Goal: Information Seeking & Learning: Learn about a topic

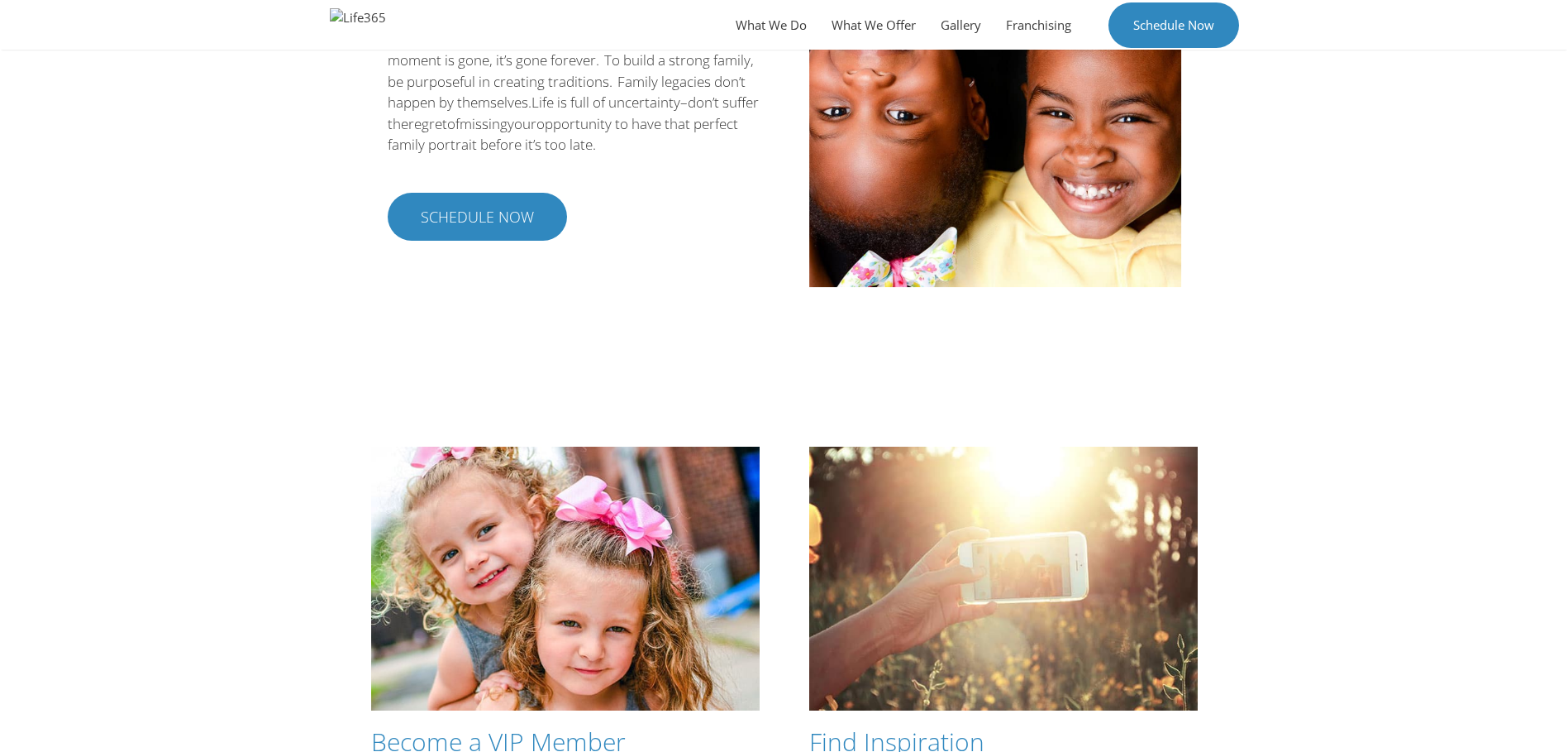
scroll to position [2801, 0]
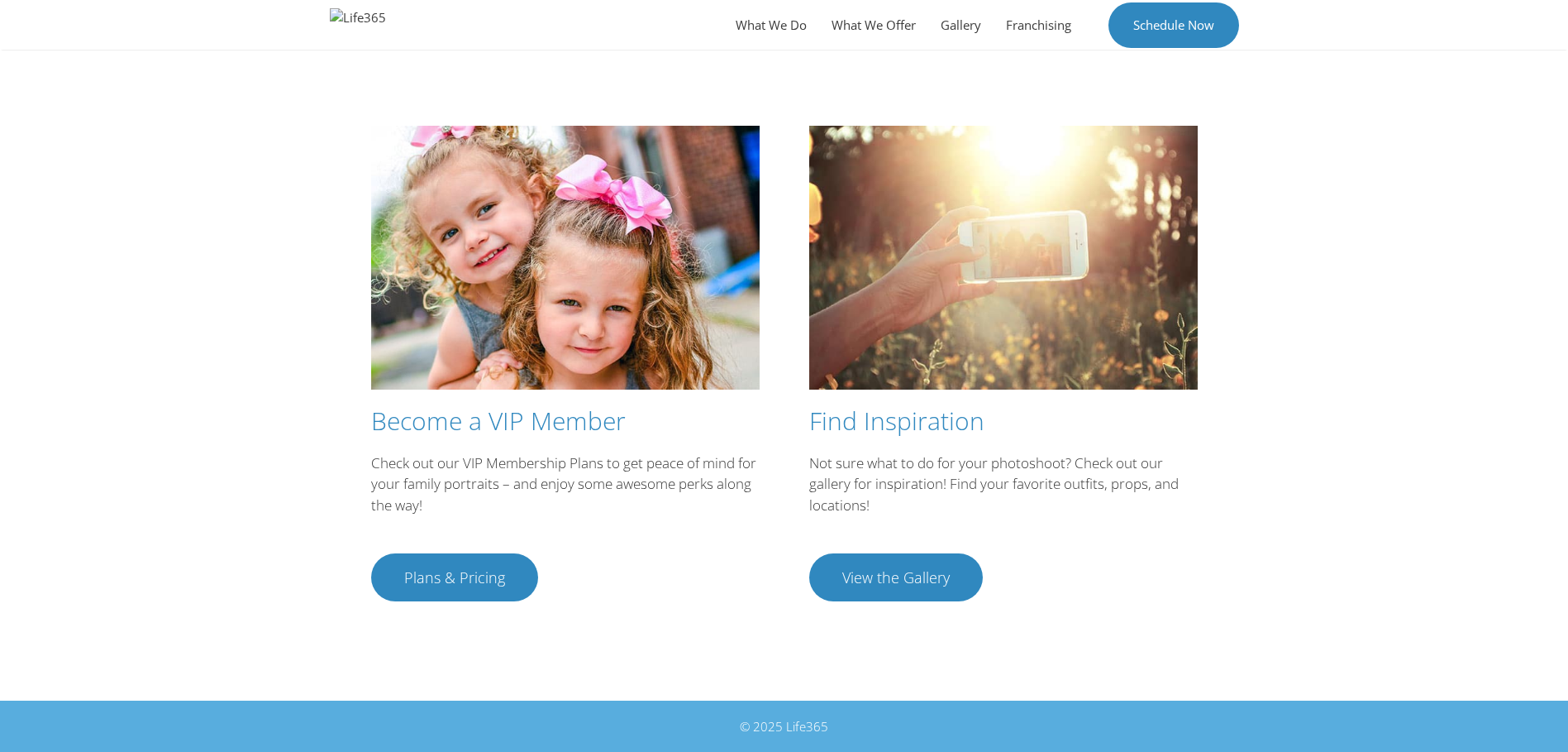
click at [909, 571] on span "View the Gallery" at bounding box center [896, 577] width 108 height 15
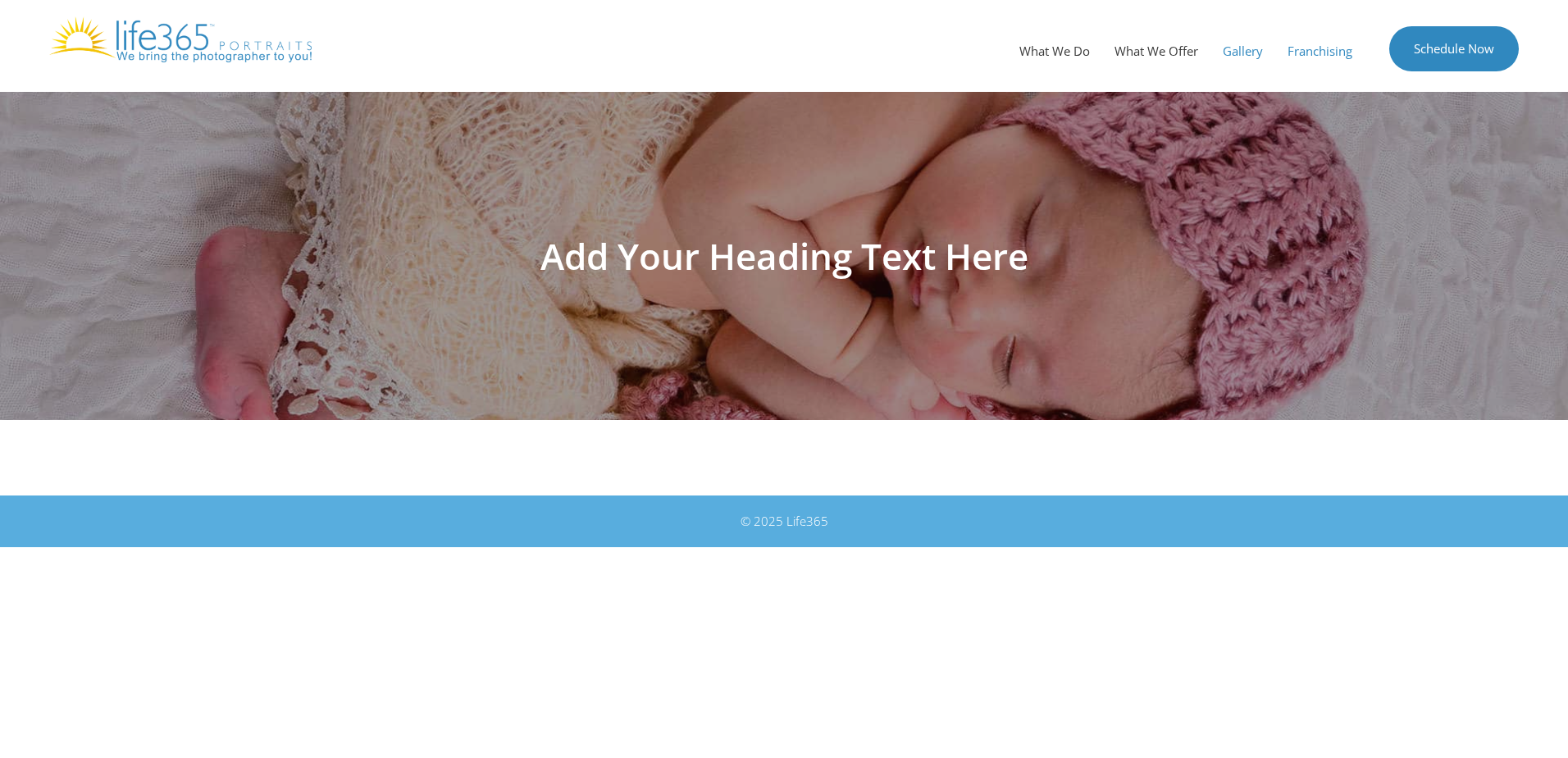
click at [1324, 48] on link "Franchising" at bounding box center [1320, 50] width 89 height 49
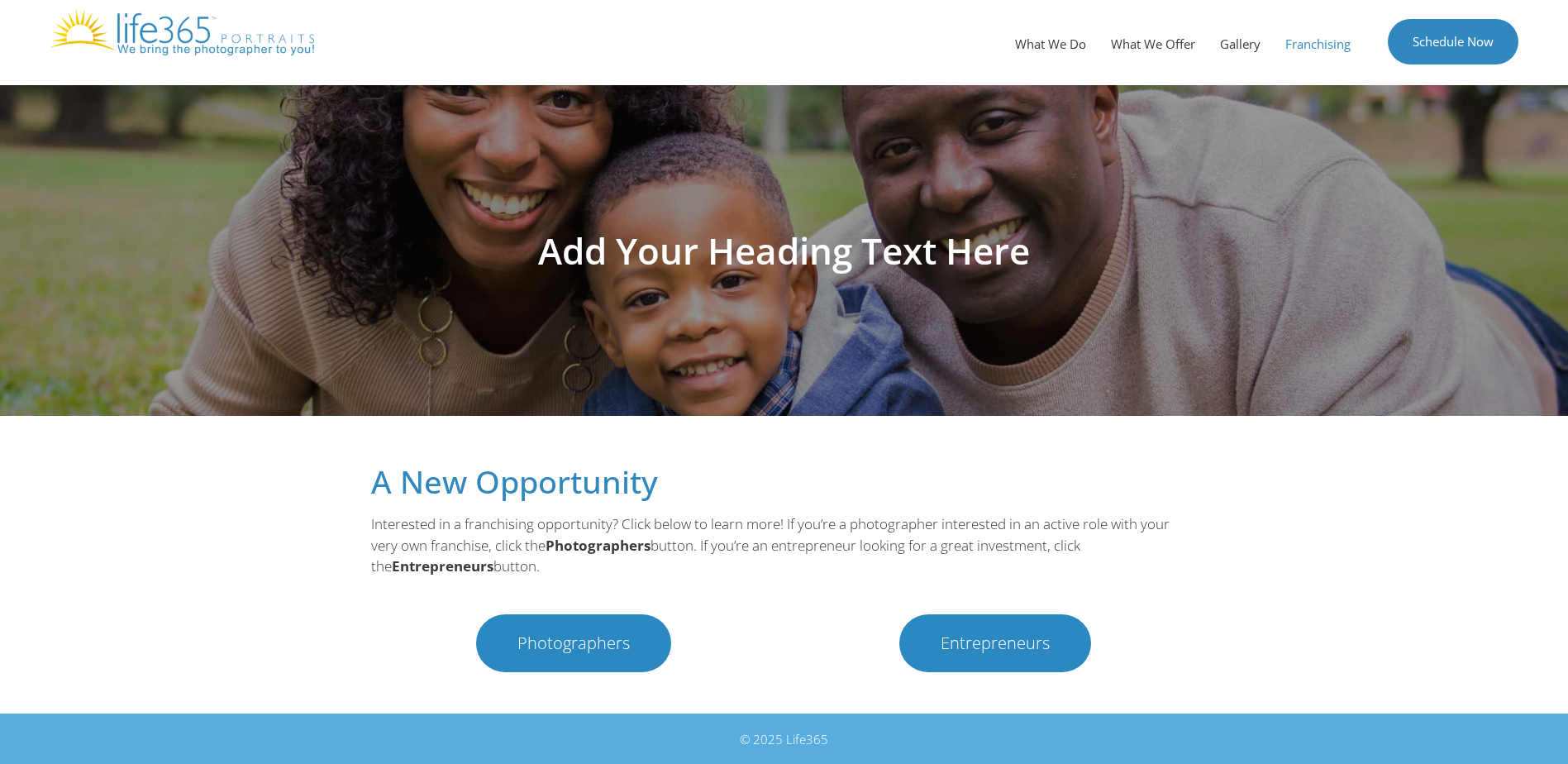
scroll to position [9, 0]
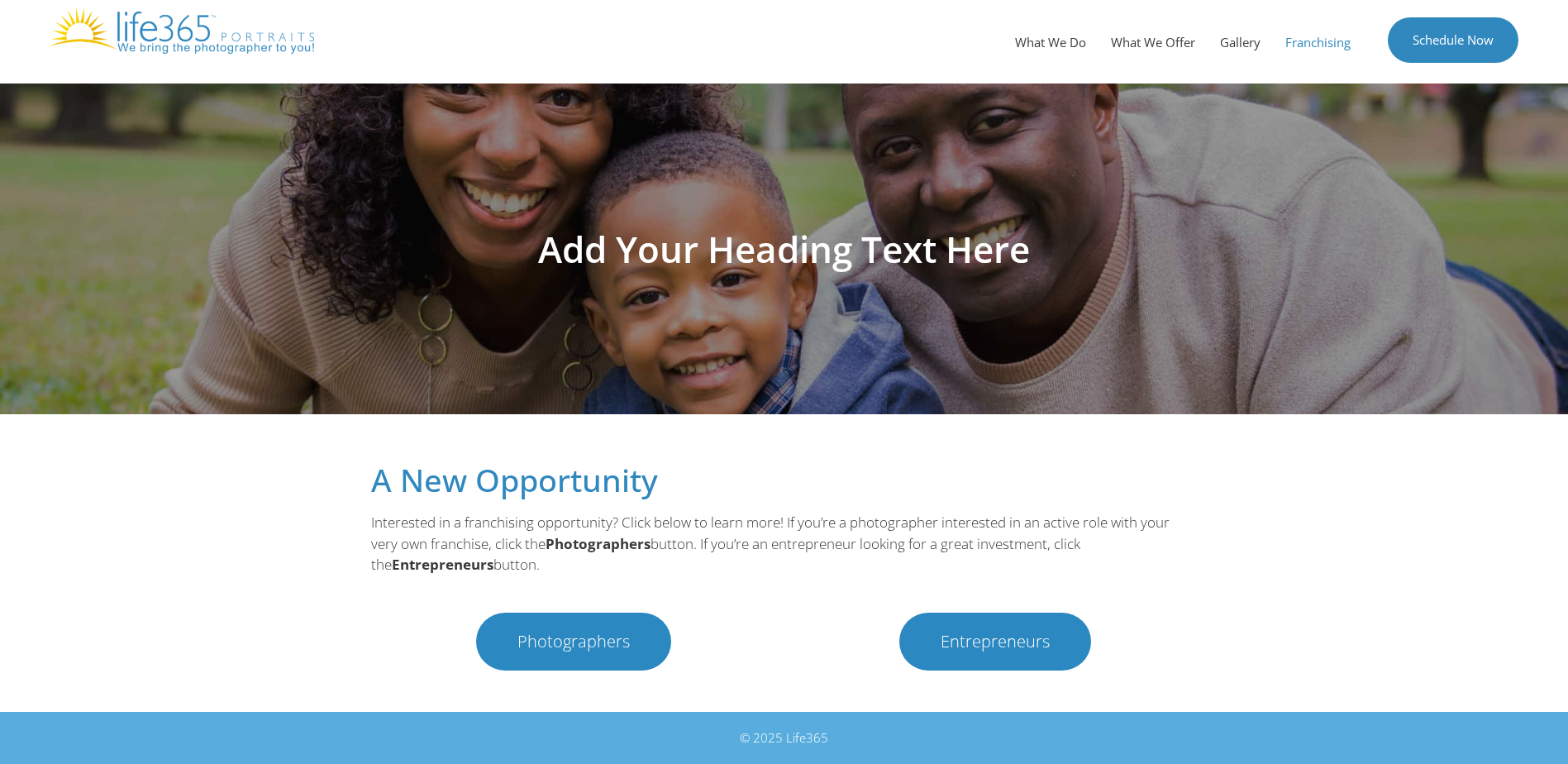
click at [993, 641] on span "Entrepreneurs" at bounding box center [995, 641] width 109 height 17
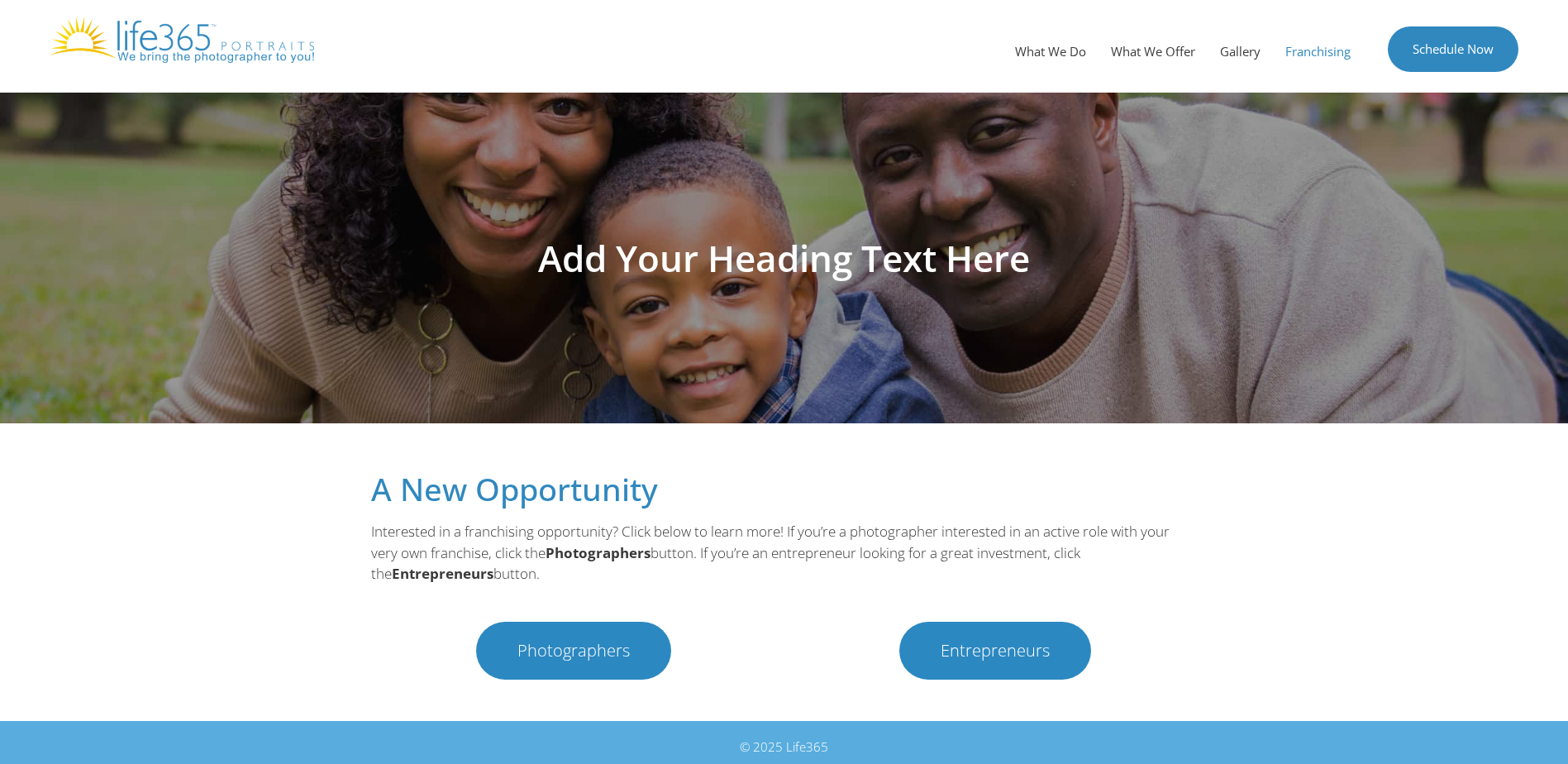
click at [978, 649] on span "Entrepreneurs" at bounding box center [995, 651] width 109 height 17
click at [581, 653] on span "Photographers" at bounding box center [573, 651] width 112 height 17
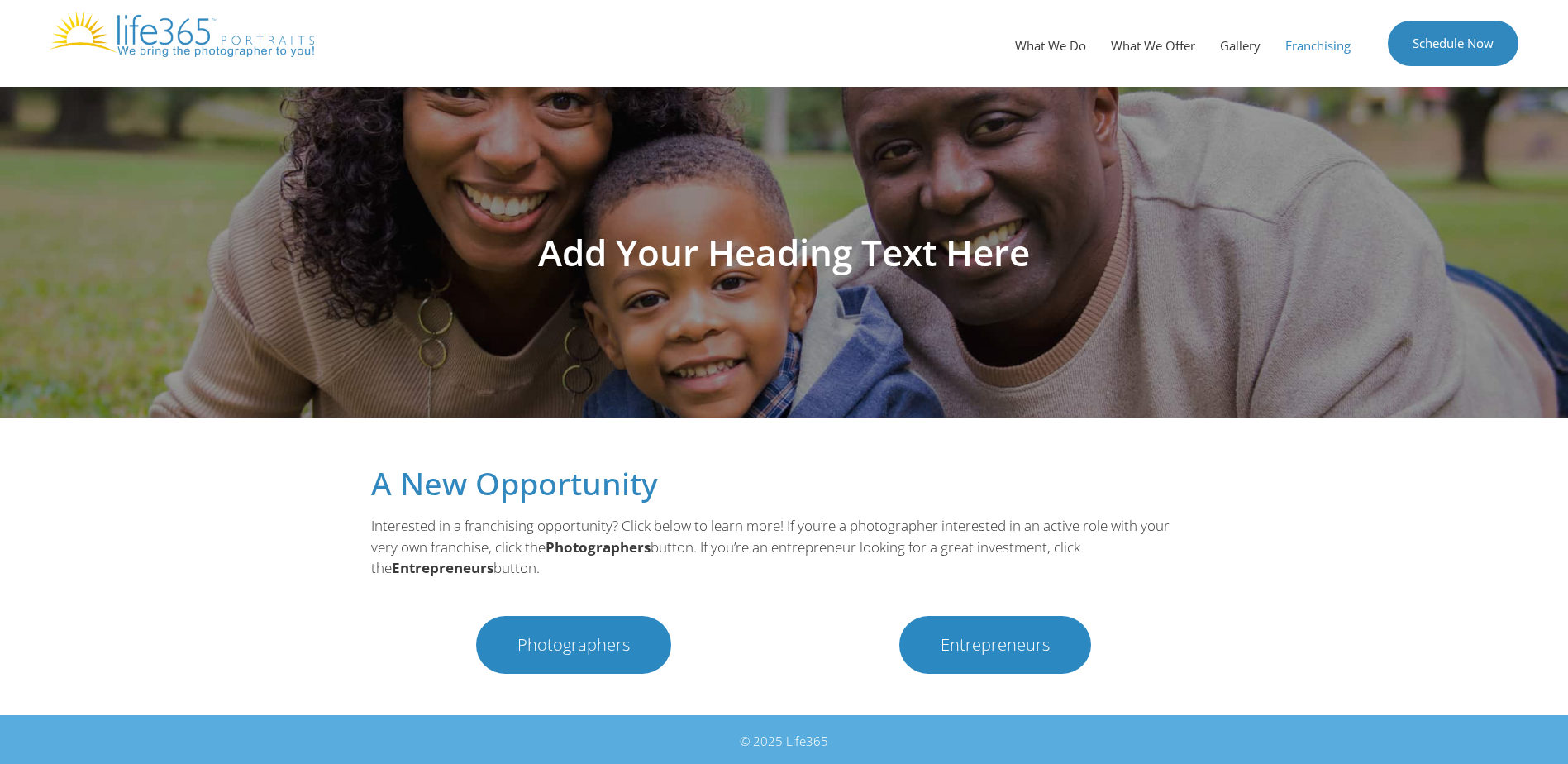
scroll to position [9, 0]
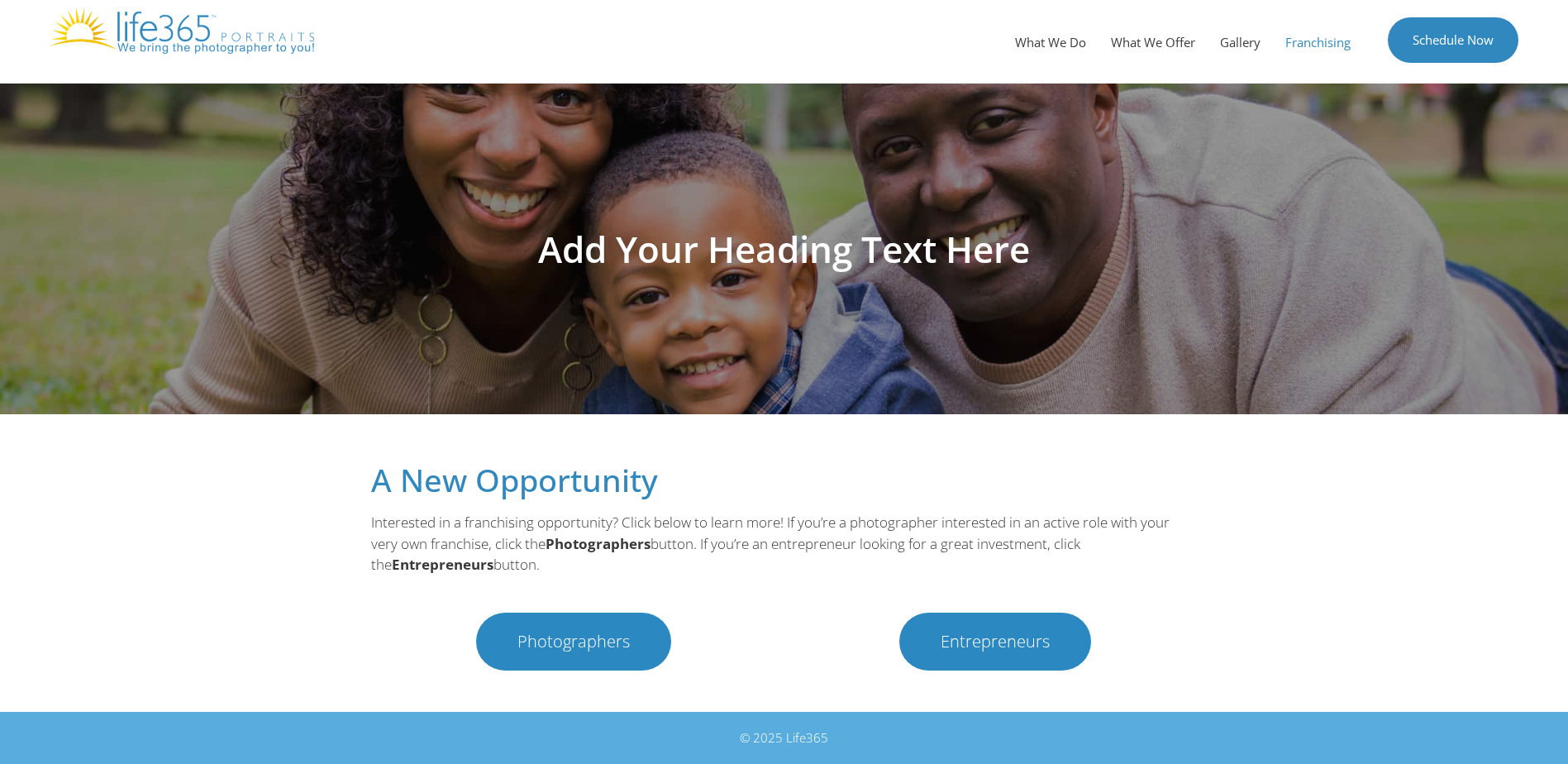
click at [561, 640] on span "Photographers" at bounding box center [573, 641] width 112 height 17
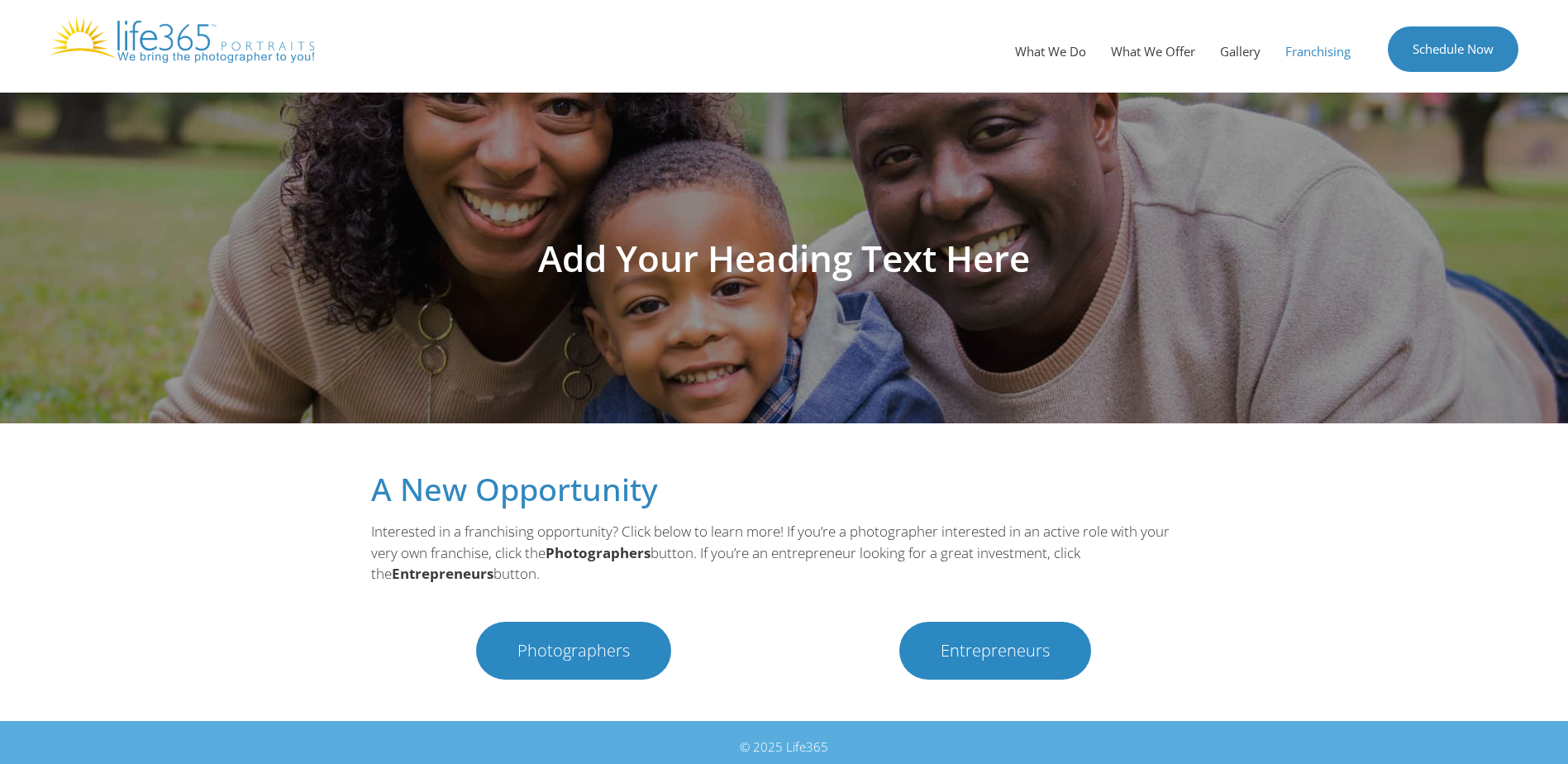
click at [561, 642] on span "Photographers" at bounding box center [573, 651] width 112 height 17
click at [991, 642] on span "Entrepreneurs" at bounding box center [995, 651] width 109 height 17
click at [1145, 50] on link "What We Offer" at bounding box center [1153, 50] width 109 height 50
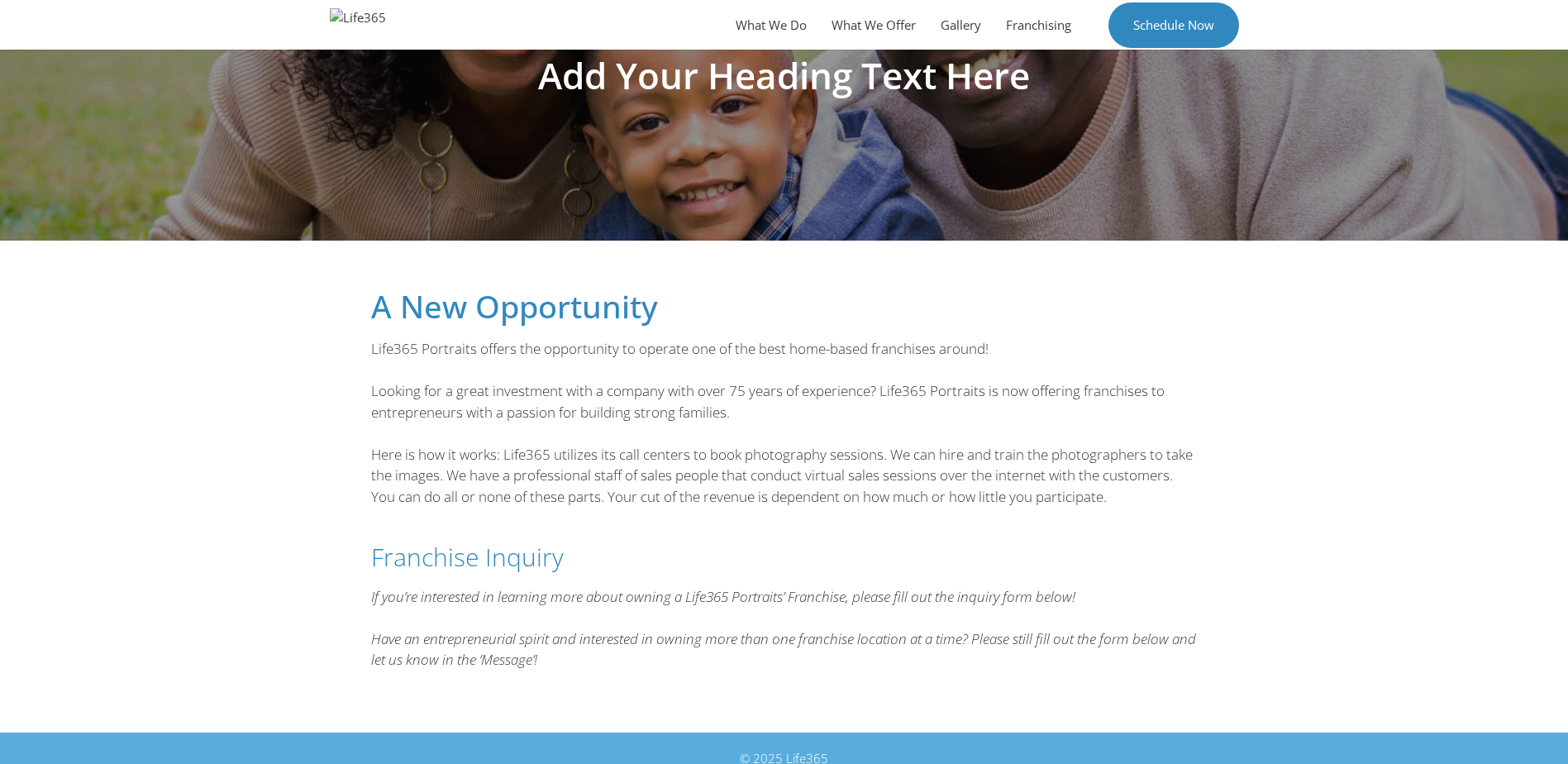
click at [1322, 429] on body "Skip to content Menu What We Do What We Offer Gallery Franchising Schedule Now …" at bounding box center [784, 301] width 1568 height 967
